Goal: Transaction & Acquisition: Download file/media

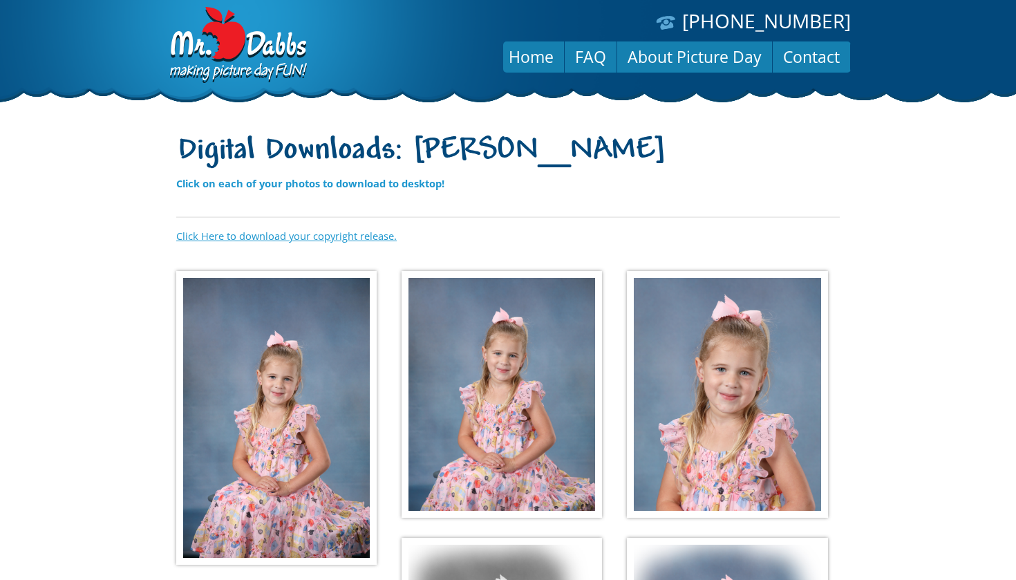
click at [299, 241] on link "Click Here to download your copyright release." at bounding box center [286, 236] width 221 height 14
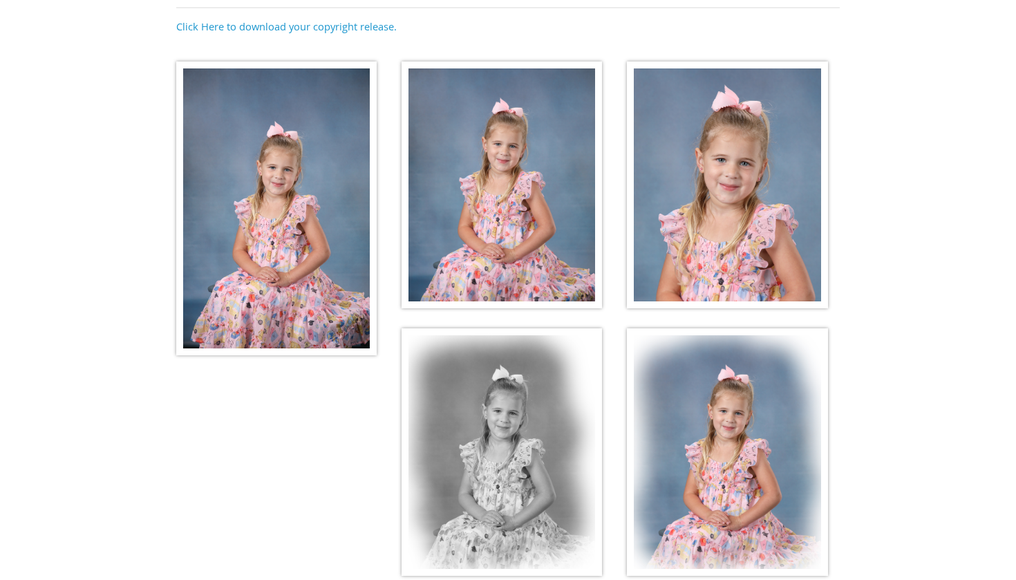
scroll to position [212, 0]
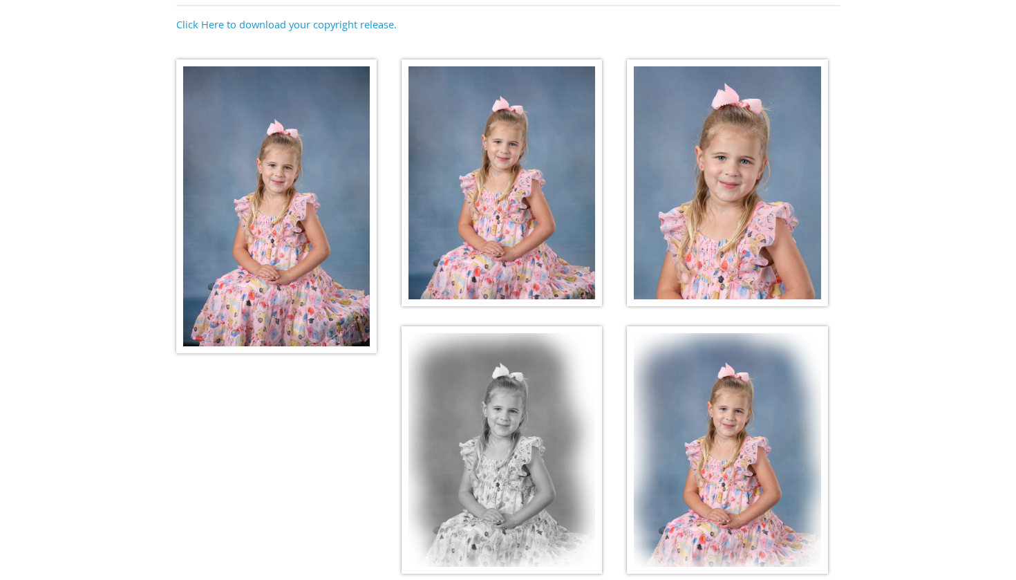
click at [270, 196] on img at bounding box center [276, 206] width 200 height 294
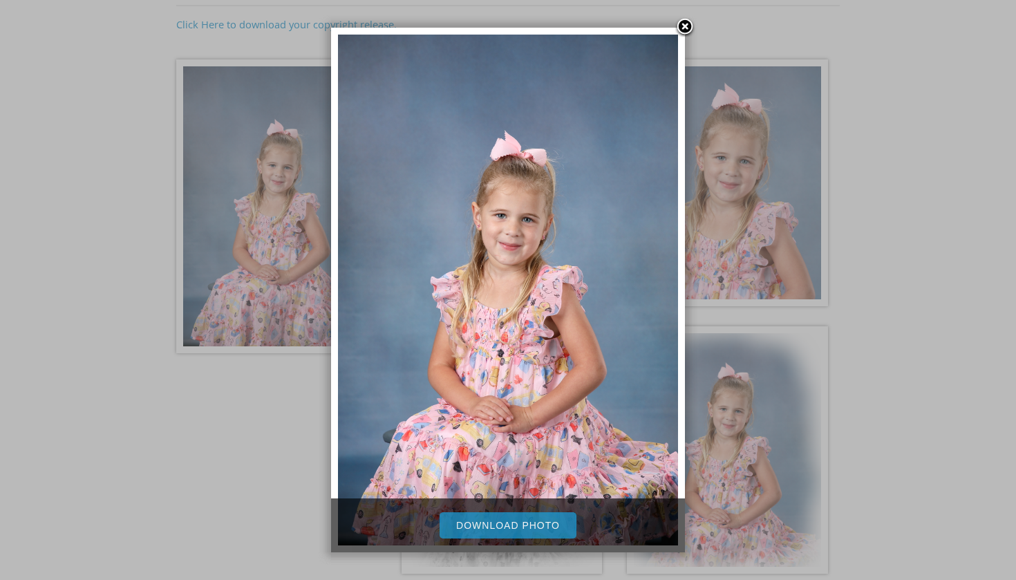
click at [482, 523] on link "Download Photo" at bounding box center [508, 525] width 137 height 26
click at [682, 28] on link at bounding box center [685, 27] width 21 height 21
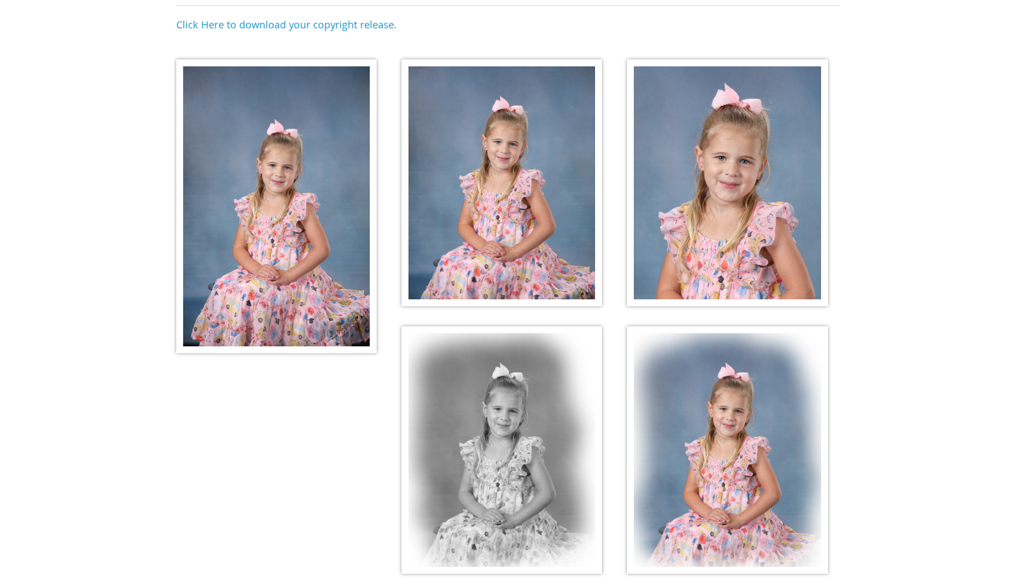
click at [514, 149] on img at bounding box center [502, 182] width 200 height 247
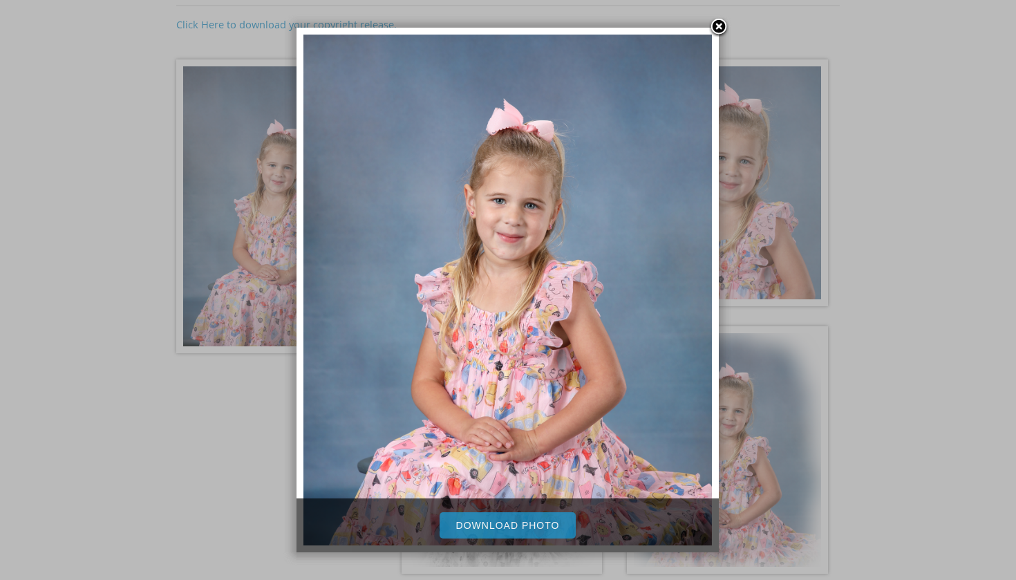
click at [467, 532] on link "Download Photo" at bounding box center [508, 525] width 137 height 26
click at [720, 29] on link at bounding box center [719, 27] width 21 height 21
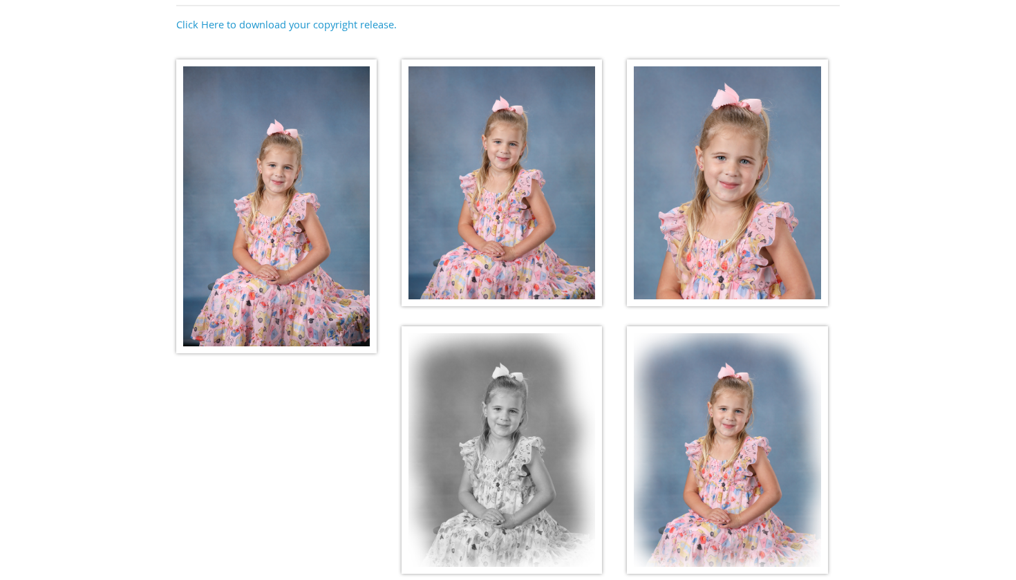
click at [740, 161] on img at bounding box center [727, 182] width 200 height 247
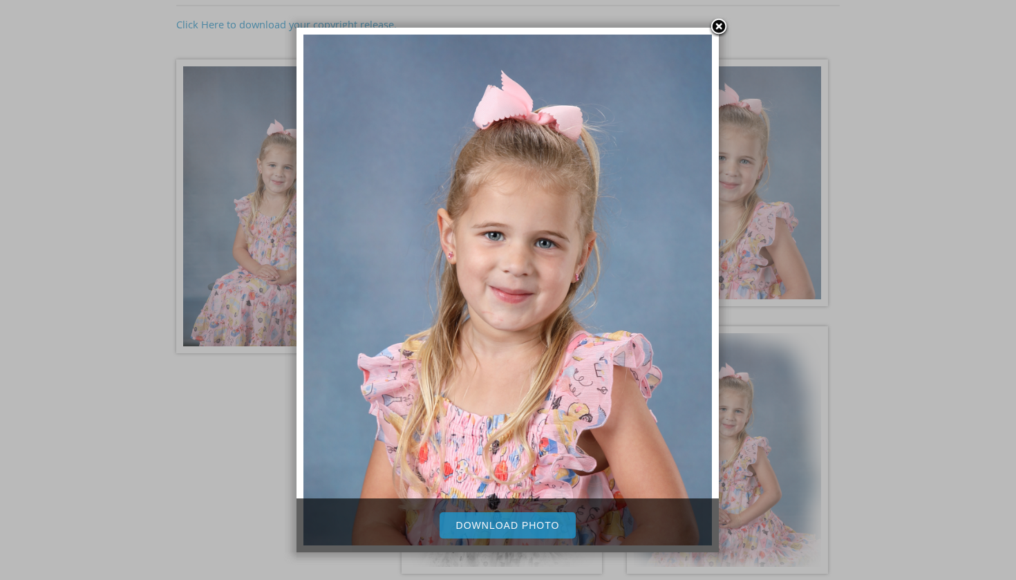
click at [476, 518] on link "Download Photo" at bounding box center [508, 525] width 137 height 26
click at [717, 31] on link at bounding box center [719, 27] width 21 height 21
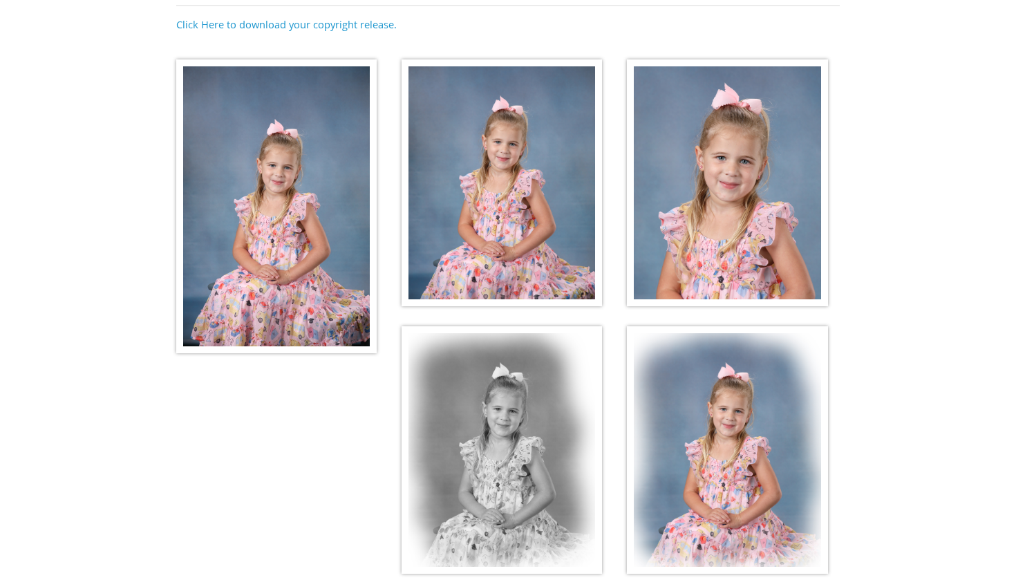
click at [485, 443] on img at bounding box center [502, 449] width 200 height 247
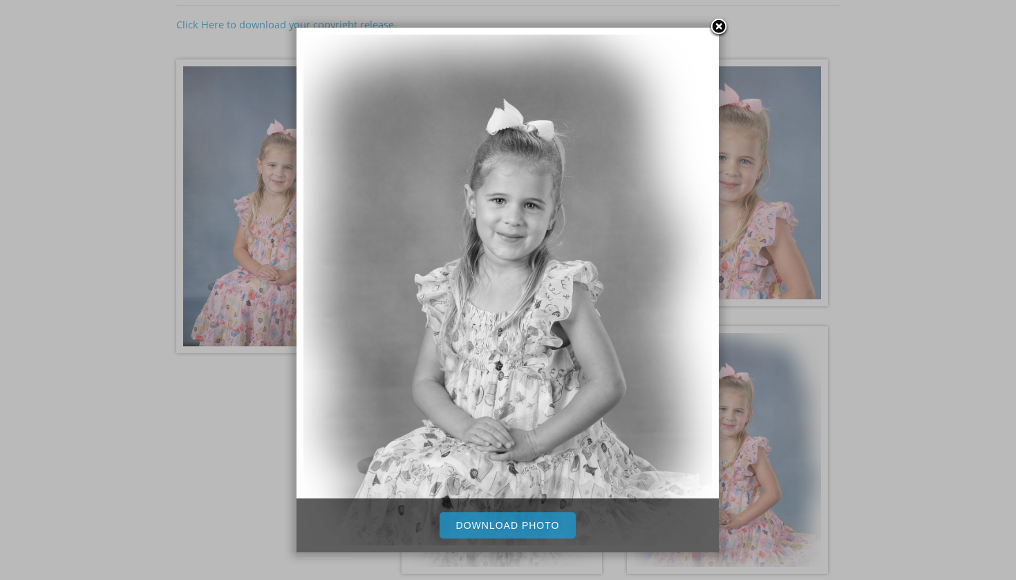
click at [513, 529] on link "Download Photo" at bounding box center [508, 525] width 137 height 26
click at [720, 21] on link at bounding box center [719, 27] width 21 height 21
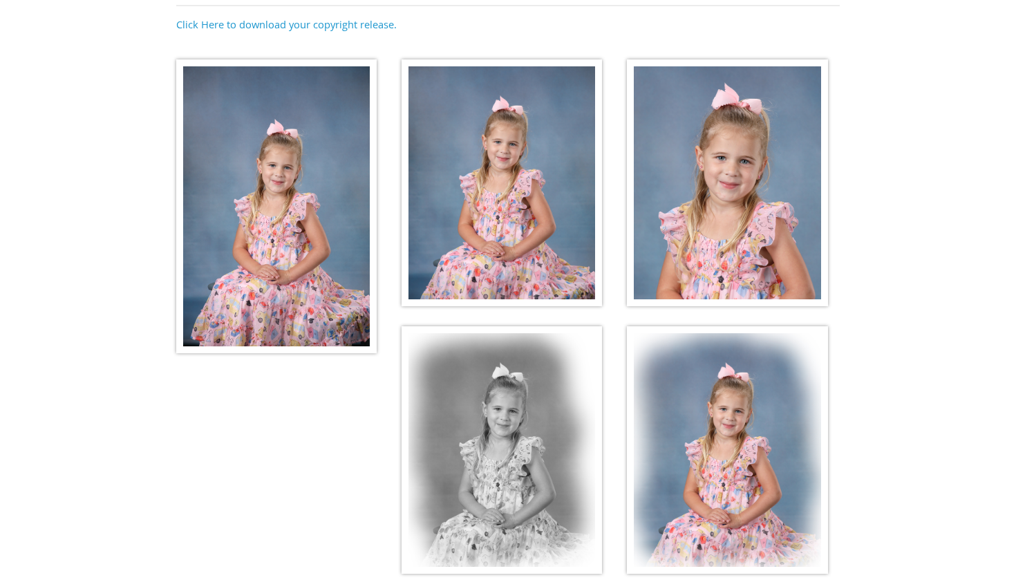
click at [752, 373] on img at bounding box center [727, 449] width 200 height 247
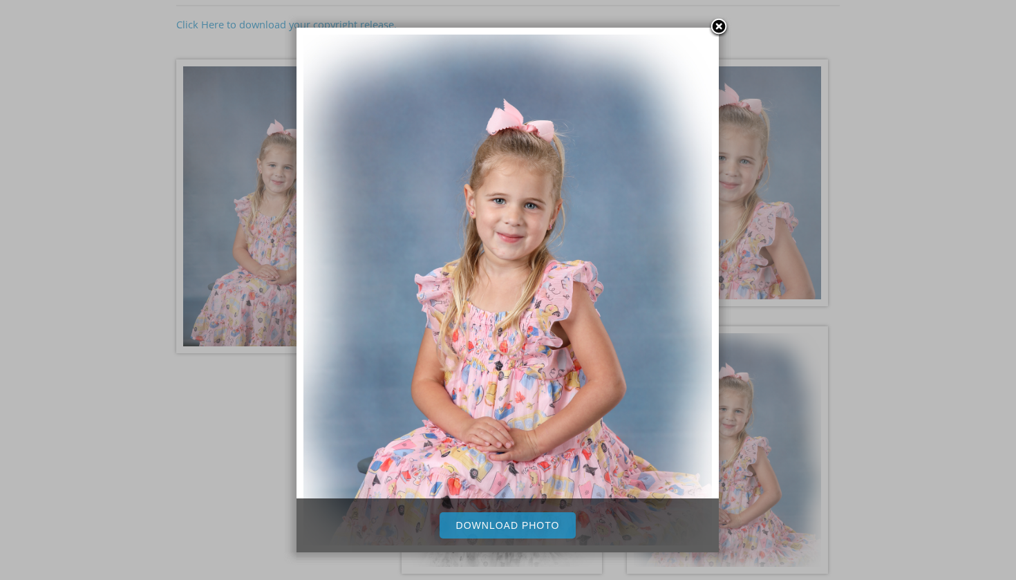
click at [534, 527] on link "Download Photo" at bounding box center [508, 525] width 137 height 26
click at [830, 283] on div at bounding box center [508, 270] width 1016 height 965
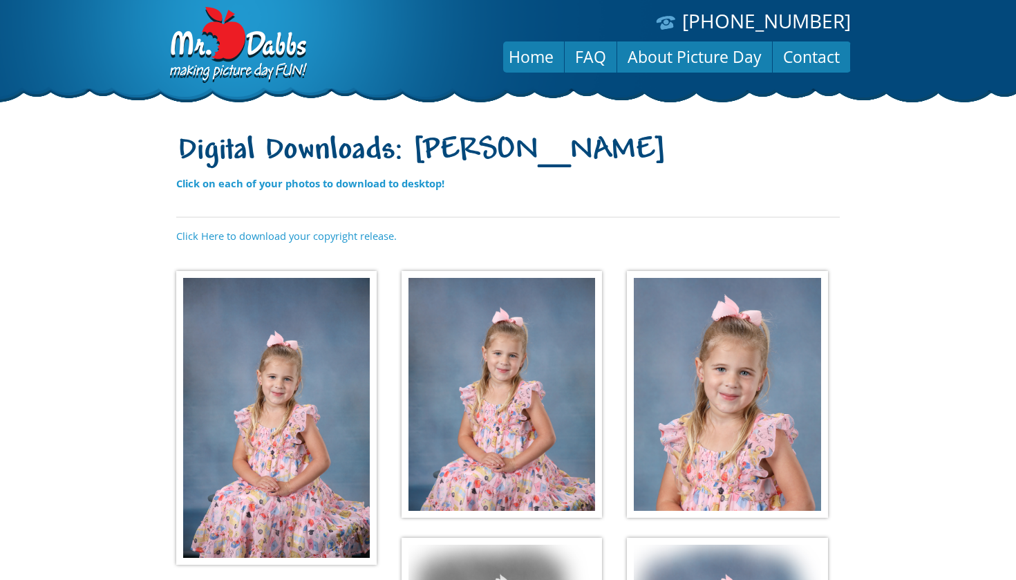
scroll to position [0, 0]
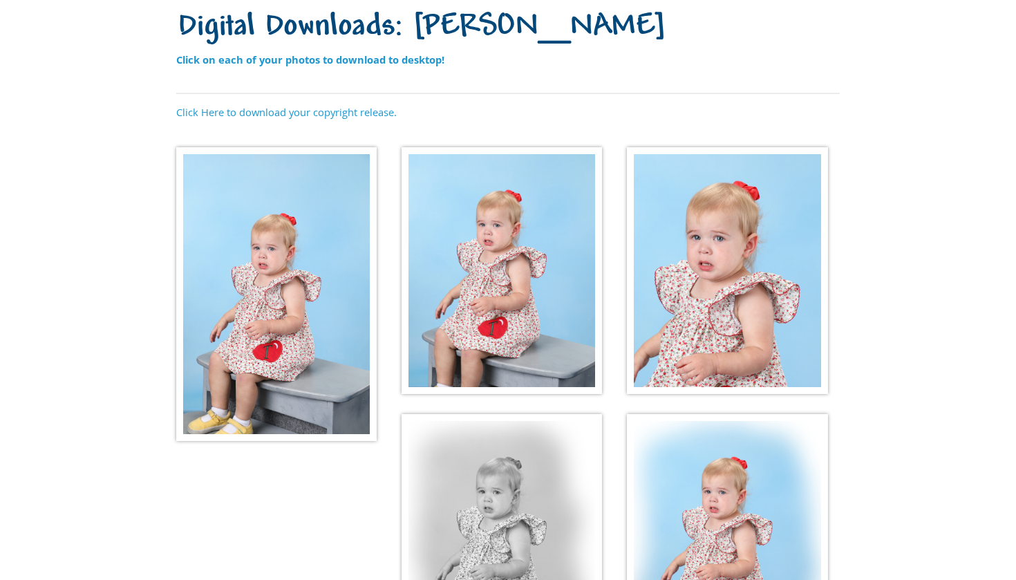
scroll to position [124, 0]
click at [282, 288] on img at bounding box center [276, 294] width 200 height 294
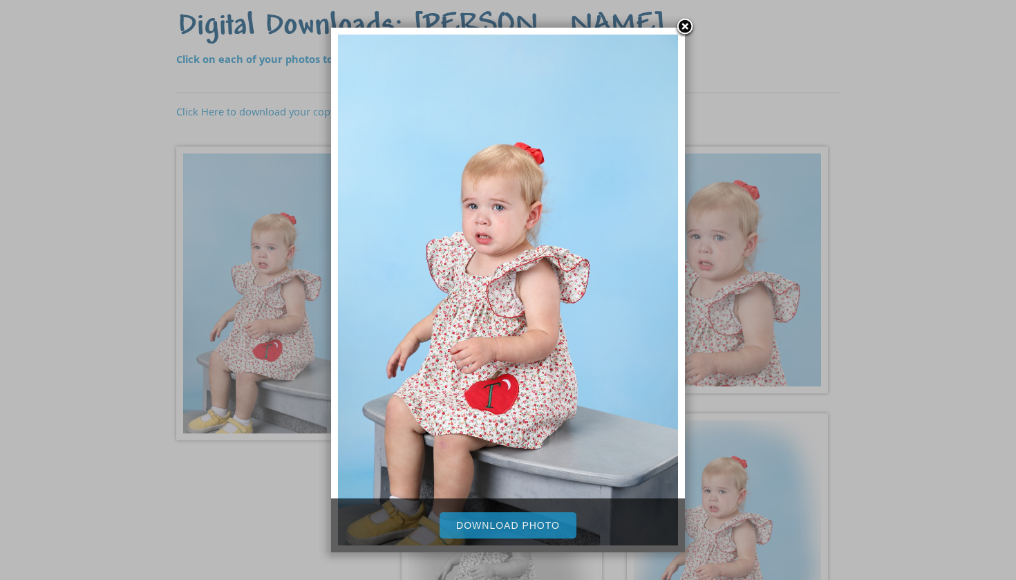
click at [521, 525] on link "Download Photo" at bounding box center [508, 525] width 137 height 26
click at [684, 26] on link at bounding box center [685, 27] width 21 height 21
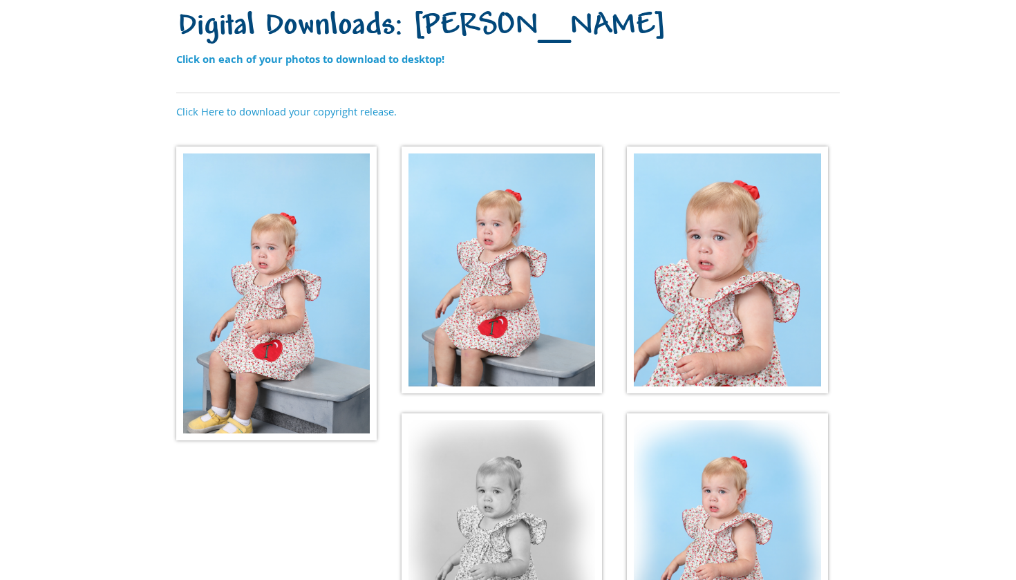
click at [499, 326] on img at bounding box center [502, 270] width 200 height 247
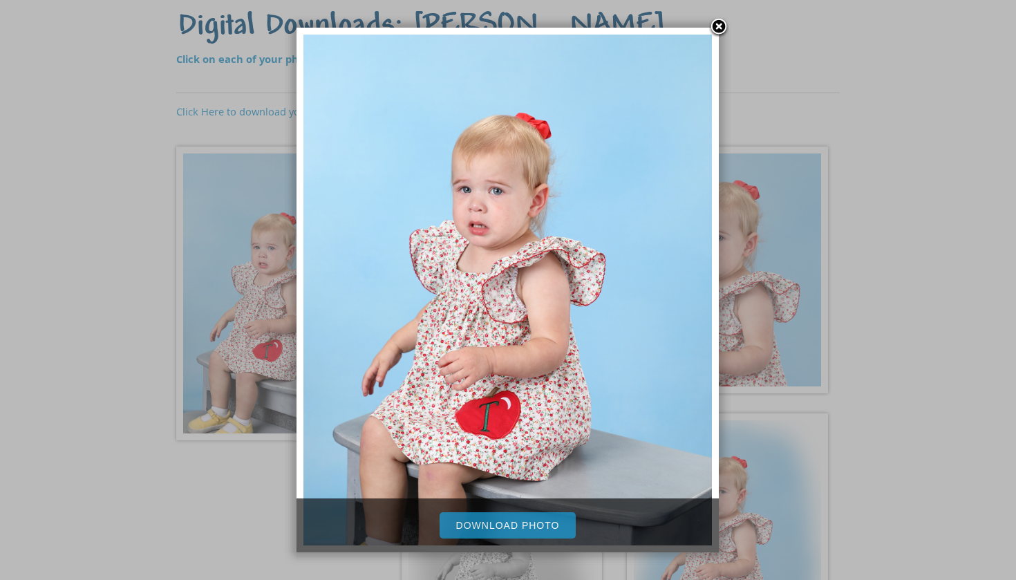
click at [487, 529] on link "Download Photo" at bounding box center [508, 525] width 137 height 26
click at [721, 23] on link at bounding box center [719, 27] width 21 height 21
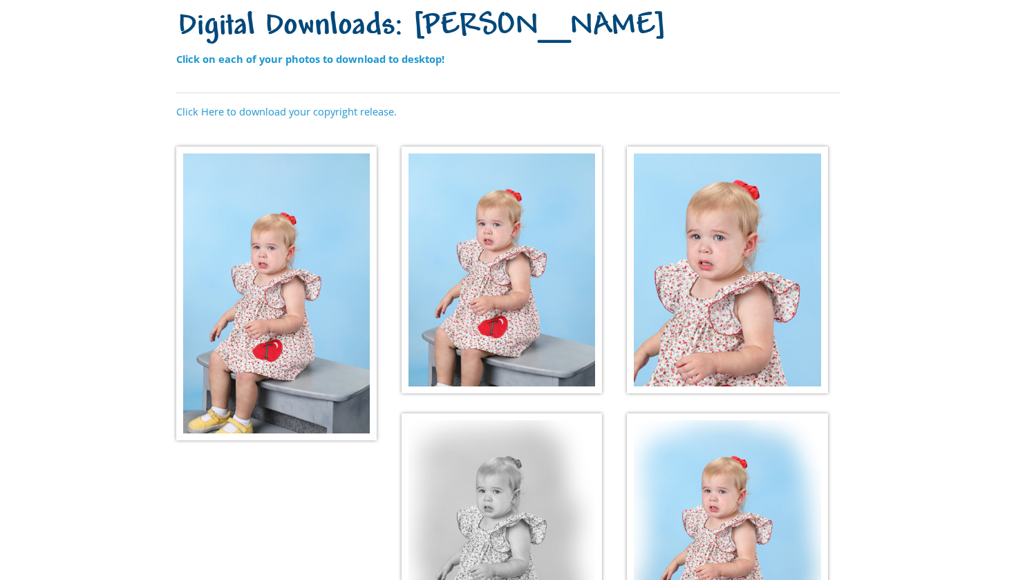
click at [764, 339] on img at bounding box center [727, 270] width 200 height 247
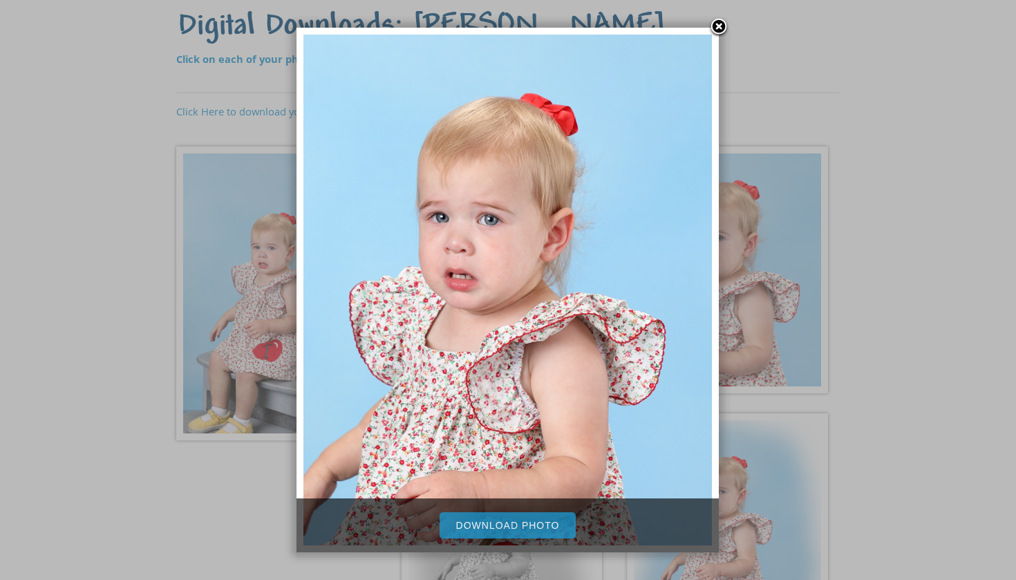
click at [538, 525] on link "Download Photo" at bounding box center [508, 525] width 137 height 26
click at [718, 28] on link at bounding box center [719, 27] width 21 height 21
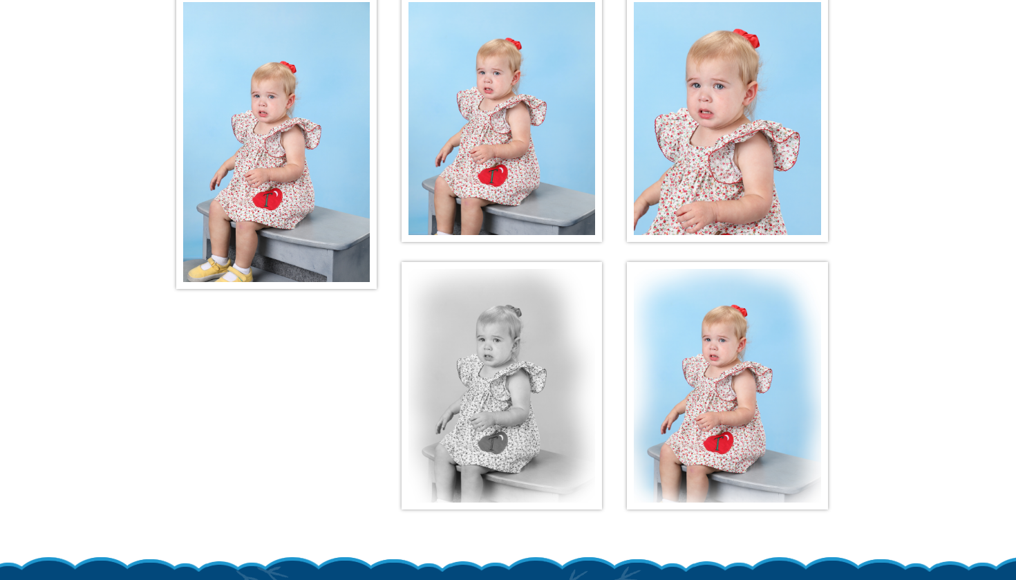
scroll to position [278, 0]
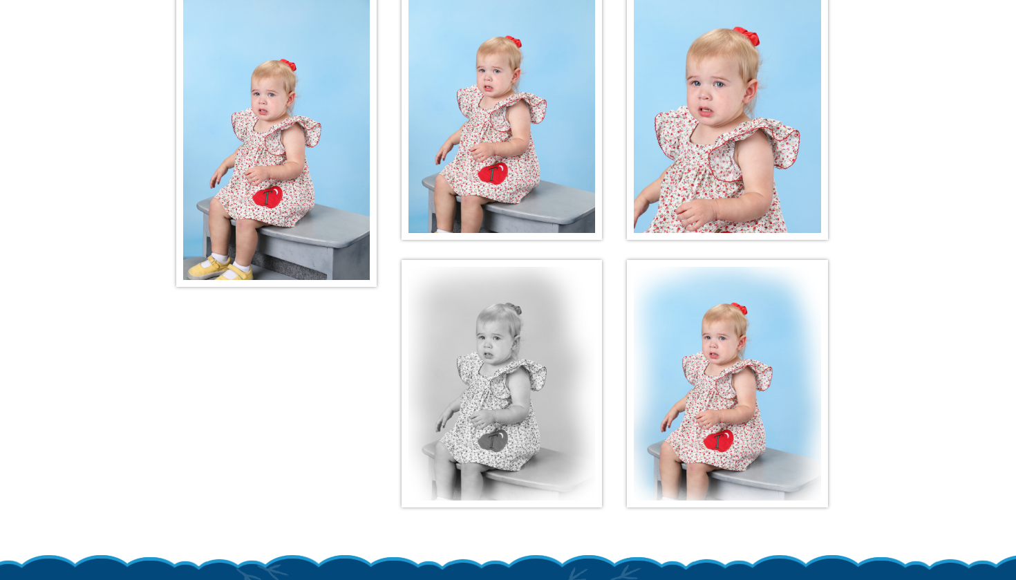
click at [487, 380] on img at bounding box center [502, 383] width 200 height 247
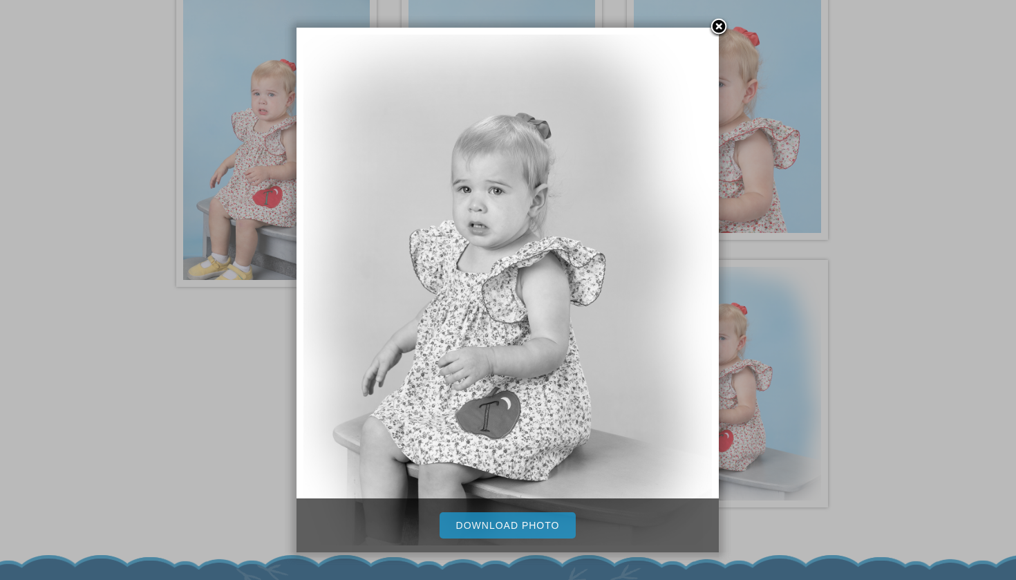
click at [511, 529] on link "Download Photo" at bounding box center [508, 525] width 137 height 26
click at [722, 26] on link at bounding box center [719, 27] width 21 height 21
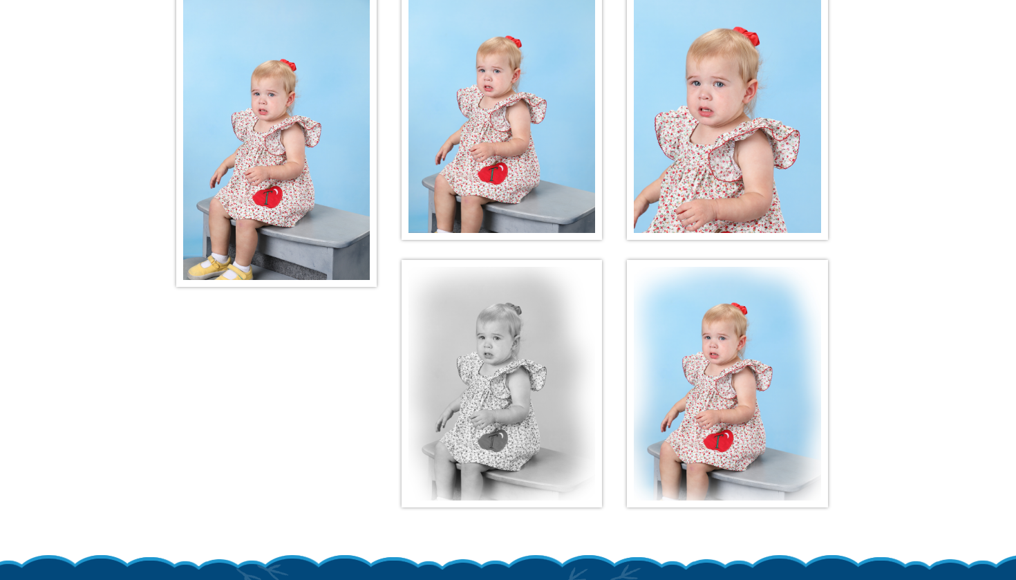
click at [740, 321] on img at bounding box center [727, 383] width 200 height 247
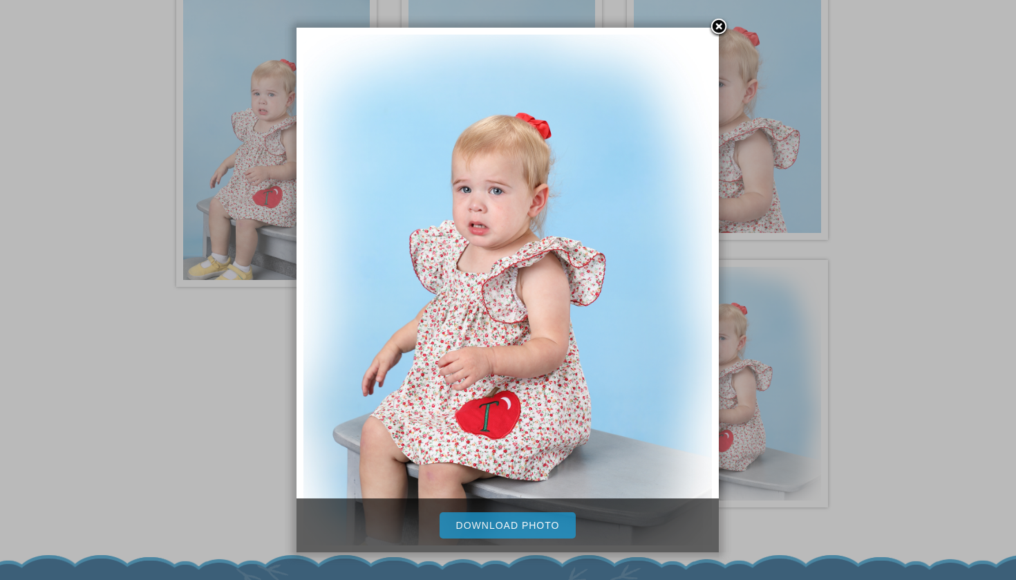
click at [515, 514] on link "Download Photo" at bounding box center [508, 525] width 137 height 26
click at [515, 522] on link "Download Photo" at bounding box center [508, 525] width 137 height 26
click at [717, 26] on link at bounding box center [719, 27] width 21 height 21
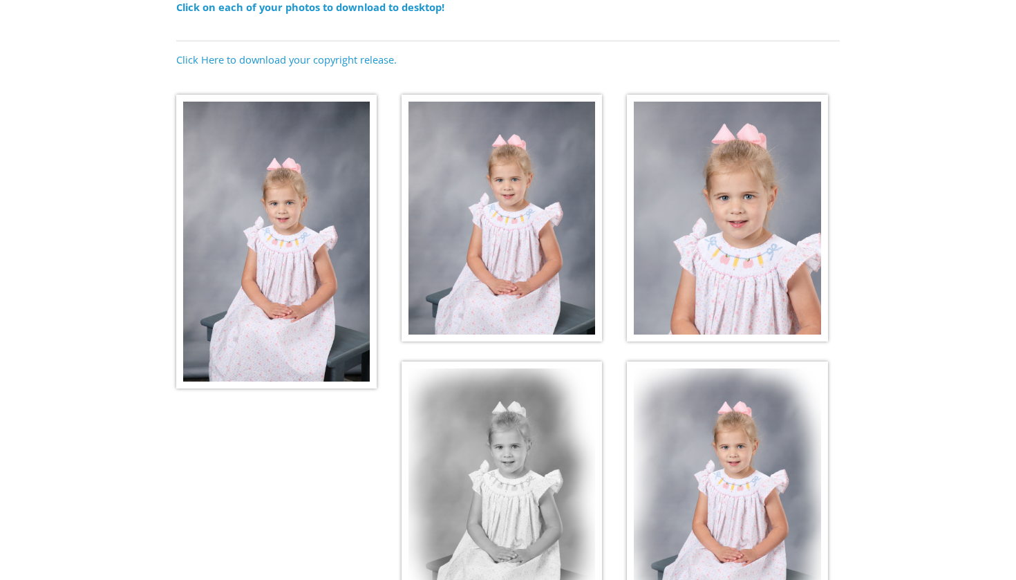
scroll to position [178, 0]
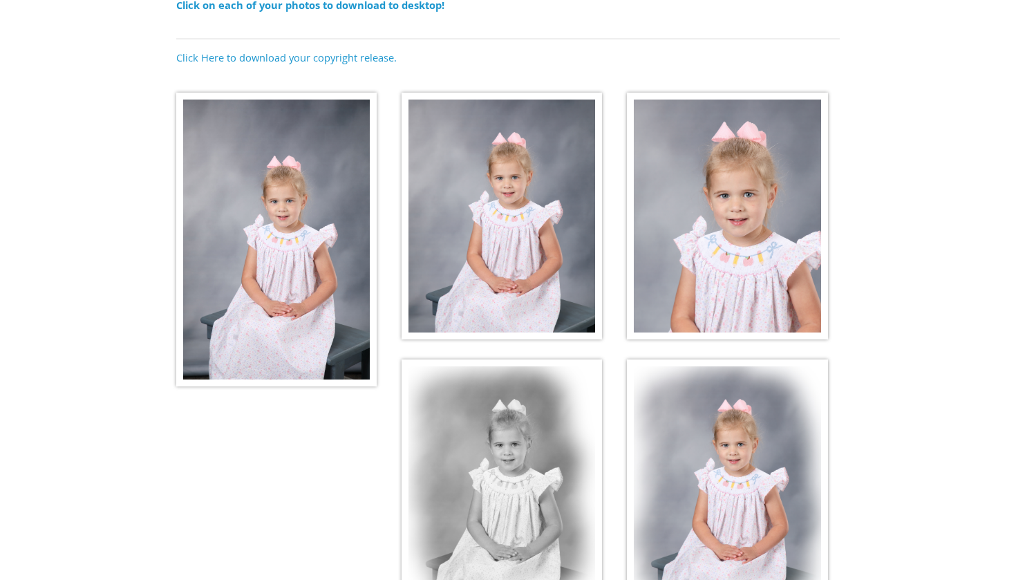
click at [250, 330] on img at bounding box center [276, 240] width 200 height 294
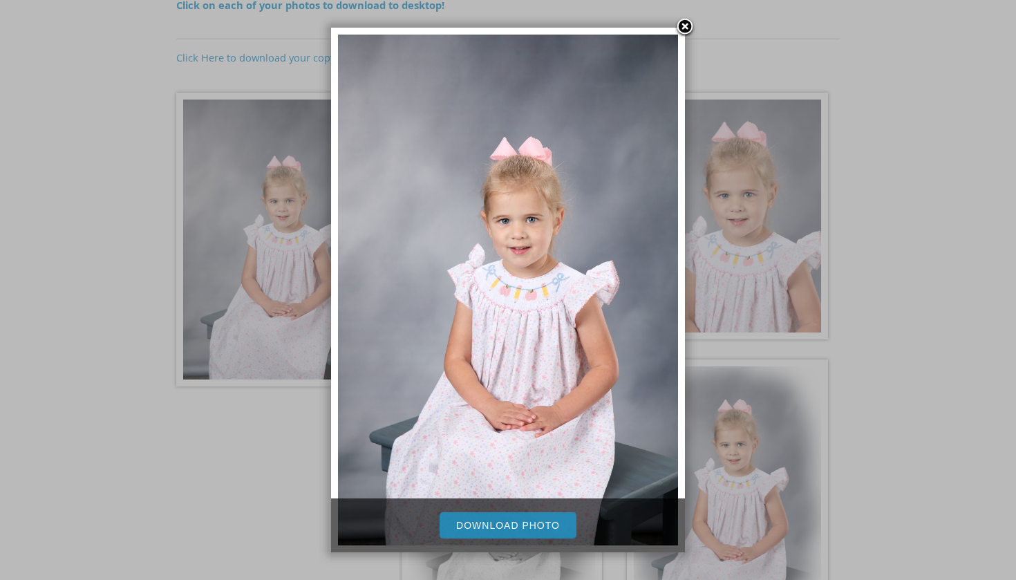
click at [526, 525] on link "Download Photo" at bounding box center [508, 525] width 137 height 26
click at [681, 30] on link at bounding box center [685, 27] width 21 height 21
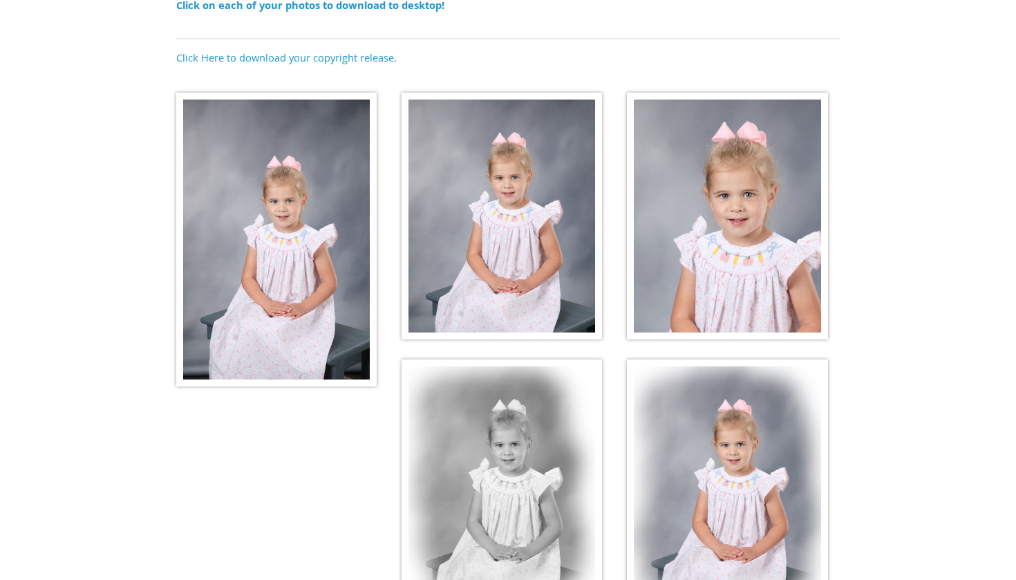
click at [486, 301] on img at bounding box center [502, 216] width 200 height 247
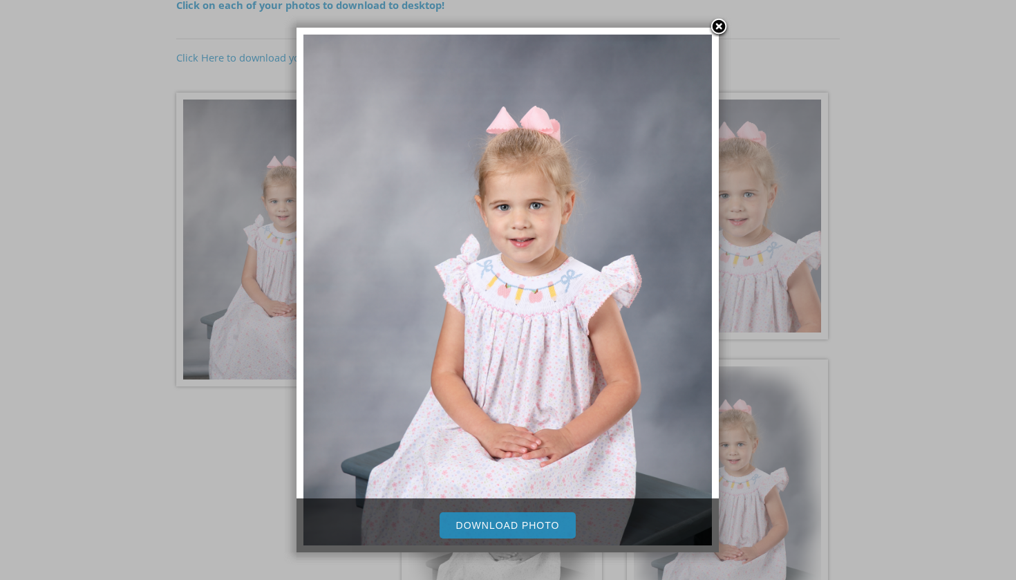
click at [524, 522] on link "Download Photo" at bounding box center [508, 525] width 137 height 26
click at [720, 26] on link at bounding box center [719, 27] width 21 height 21
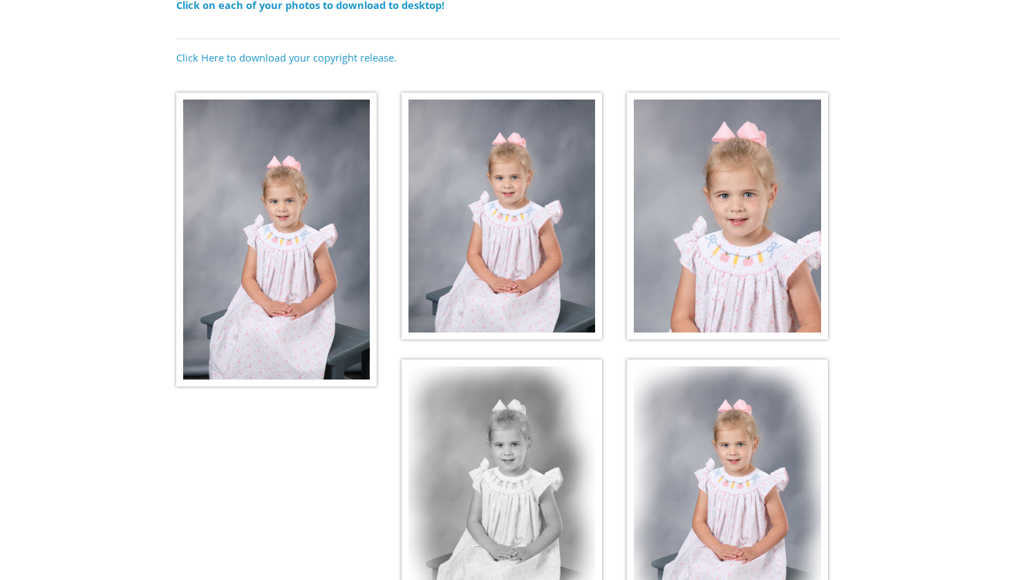
click at [733, 245] on img at bounding box center [727, 216] width 200 height 247
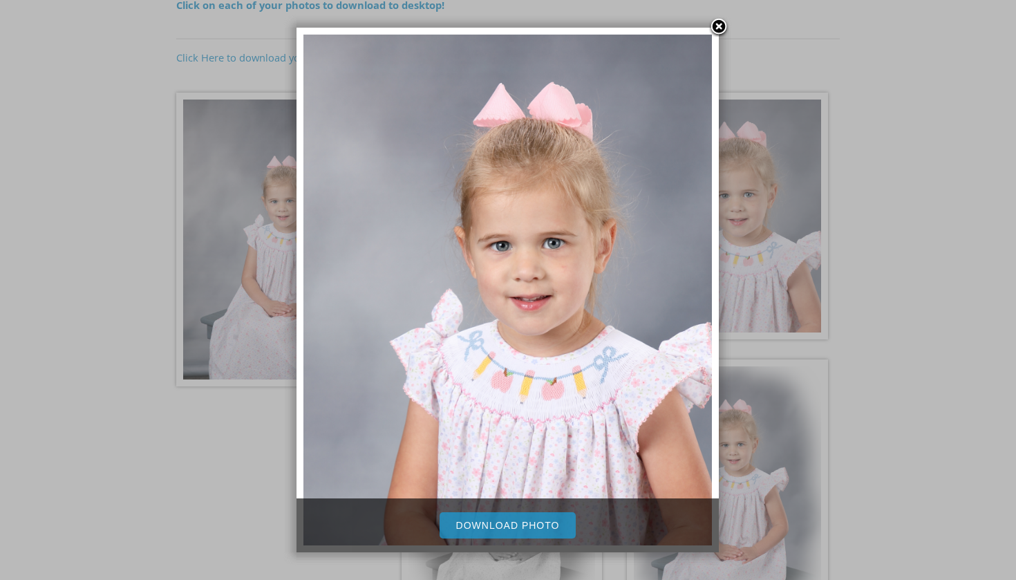
click at [519, 522] on link "Download Photo" at bounding box center [508, 525] width 137 height 26
click at [720, 21] on link at bounding box center [719, 27] width 21 height 21
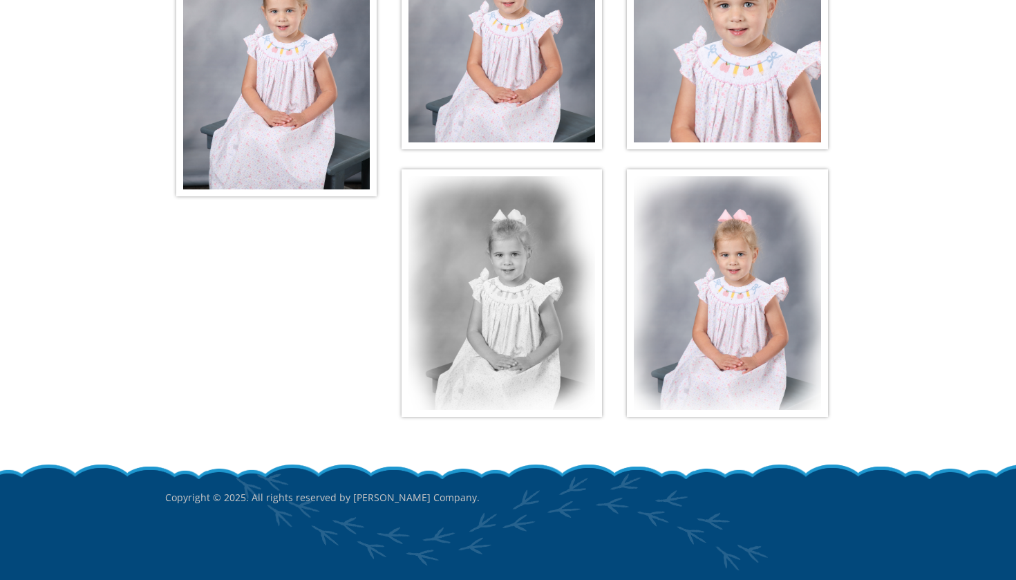
scroll to position [372, 0]
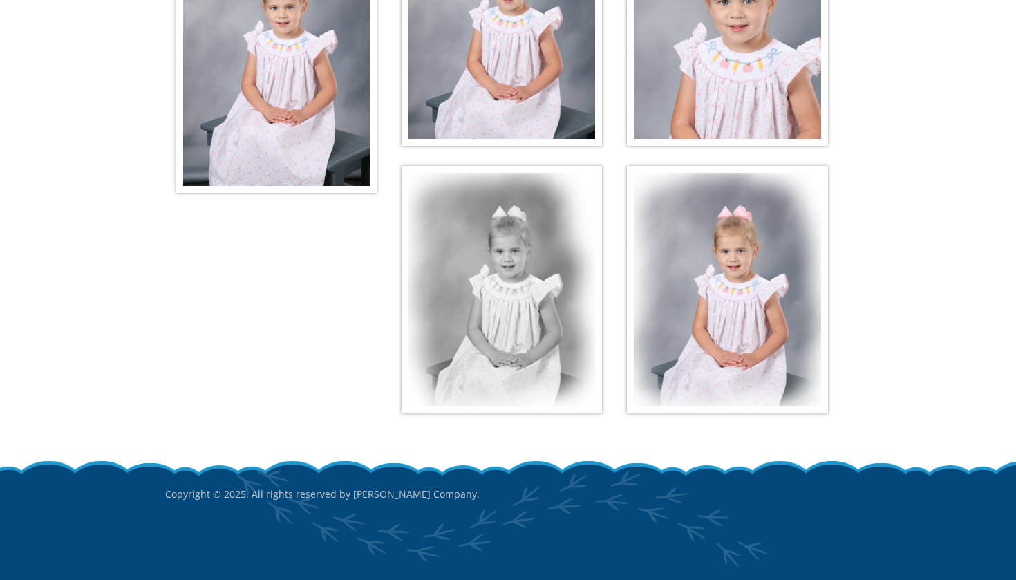
click at [498, 365] on img at bounding box center [502, 289] width 200 height 247
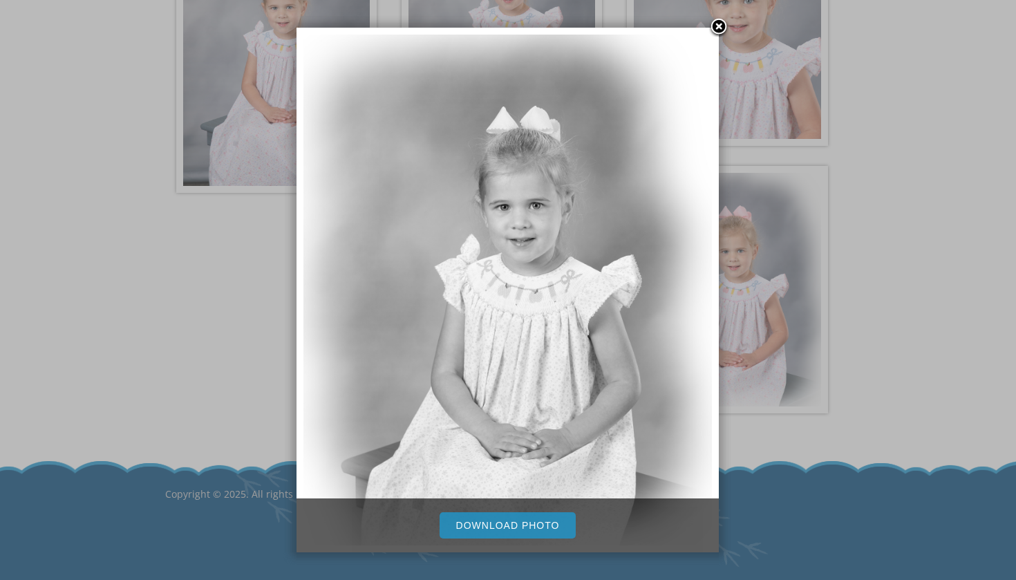
click at [504, 522] on link "Download Photo" at bounding box center [508, 525] width 137 height 26
click at [718, 27] on link at bounding box center [719, 27] width 21 height 21
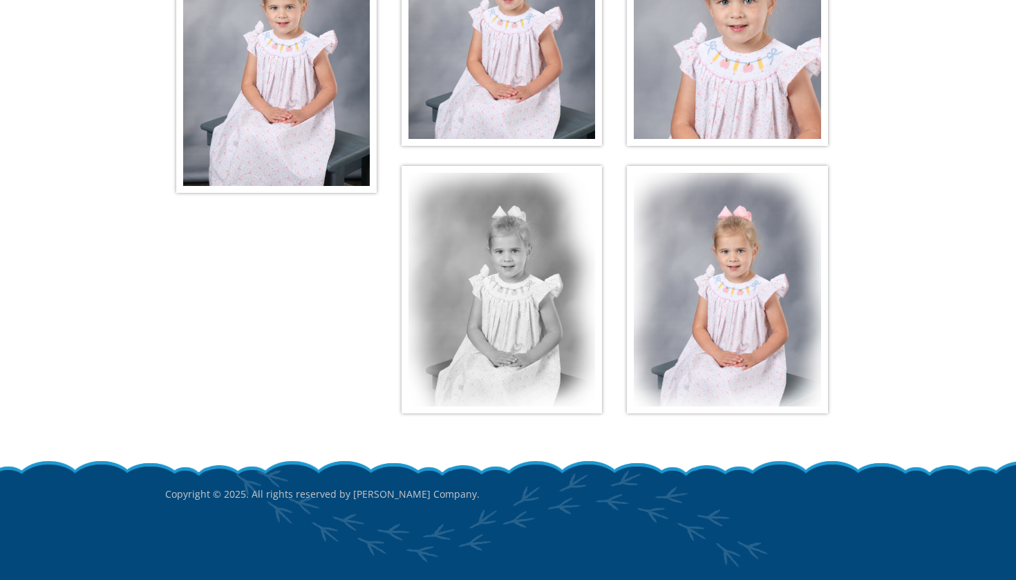
click at [730, 348] on img at bounding box center [727, 289] width 200 height 247
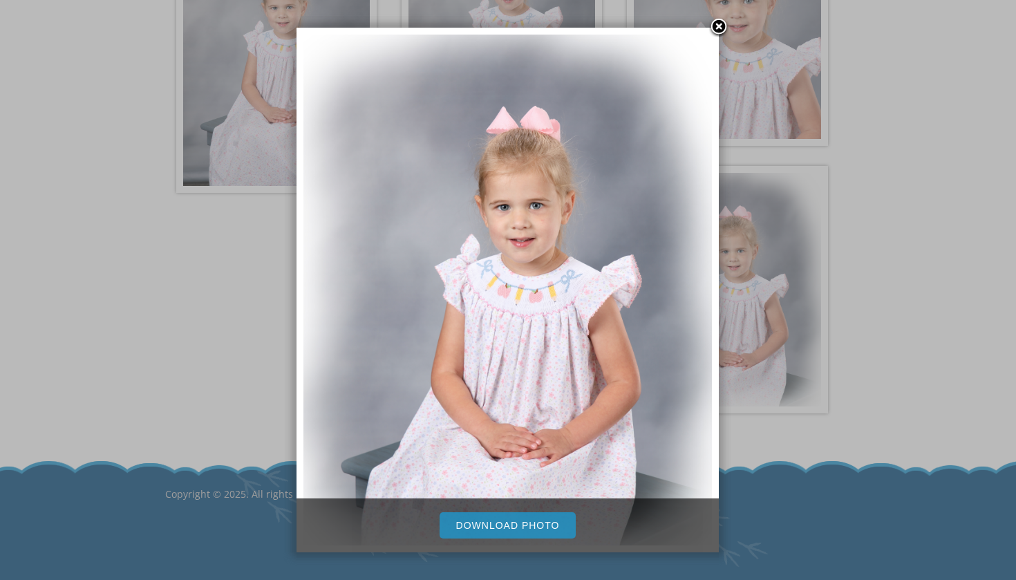
click at [539, 523] on link "Download Photo" at bounding box center [508, 525] width 137 height 26
click at [720, 28] on link at bounding box center [719, 27] width 21 height 21
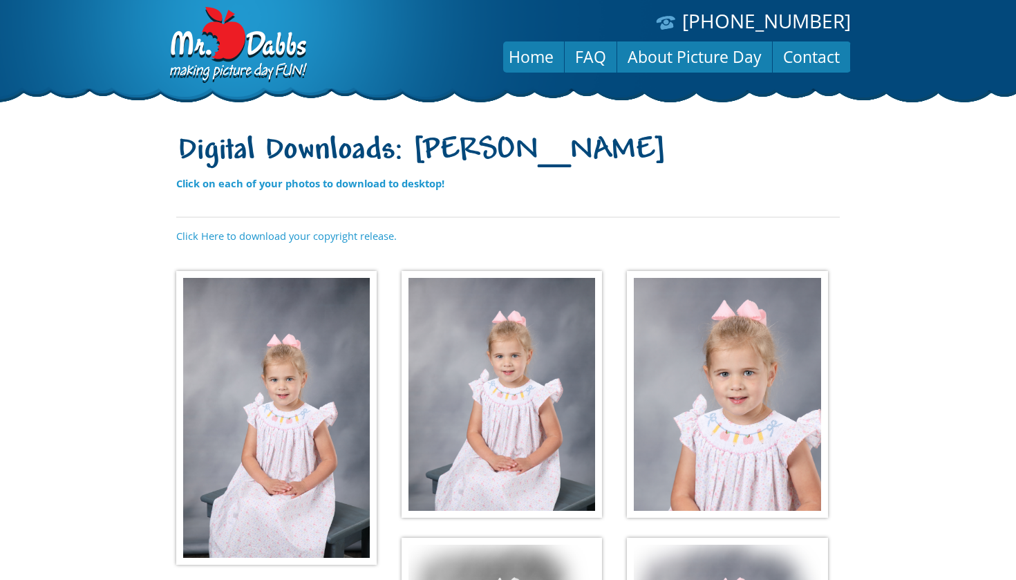
scroll to position [0, 0]
